Goal: Task Accomplishment & Management: Complete application form

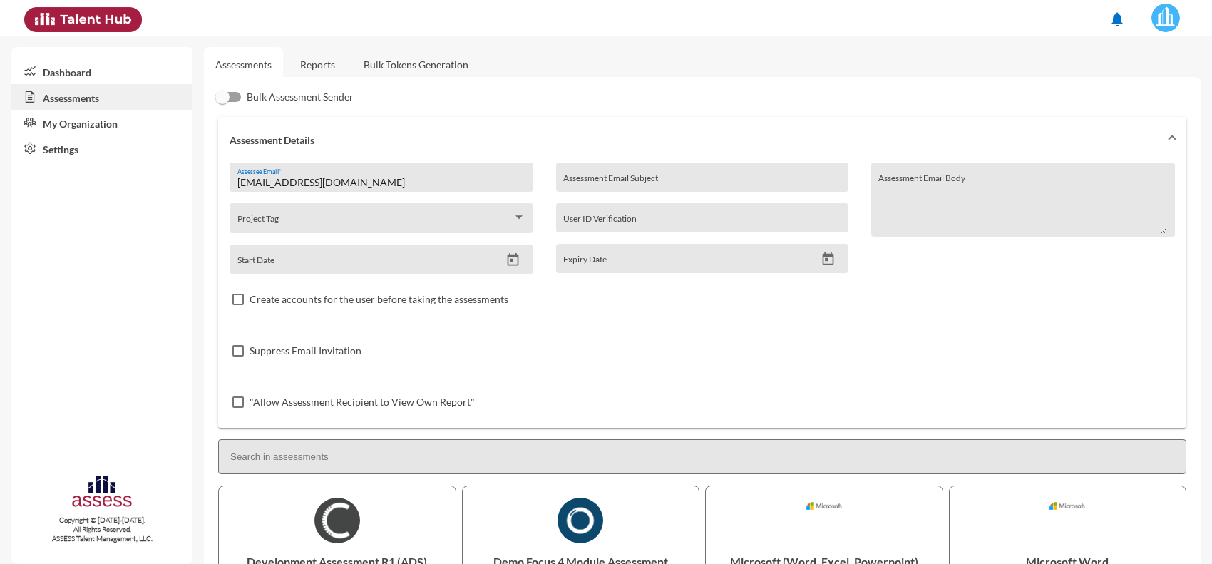
drag, startPoint x: 423, startPoint y: 183, endPoint x: 175, endPoint y: 197, distance: 247.8
click at [175, 197] on mat-sidenav-container "Dashboard Assessments My Organization Settings Copyright © 2015-2024. All Right…" at bounding box center [606, 300] width 1212 height 528
paste input "ali.osman950212"
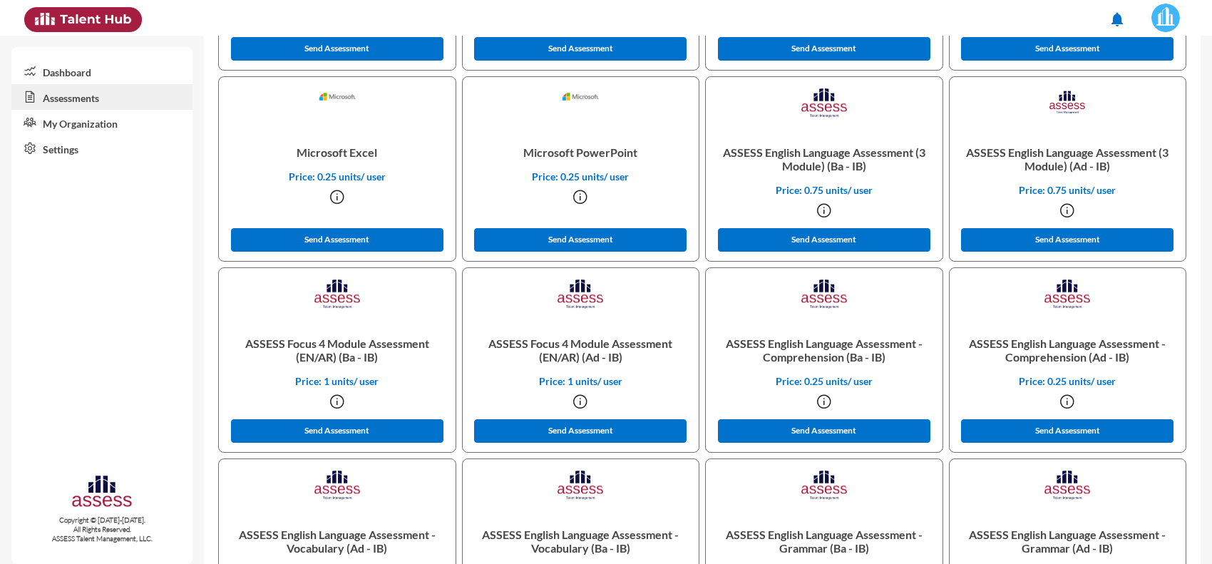
scroll to position [624, 0]
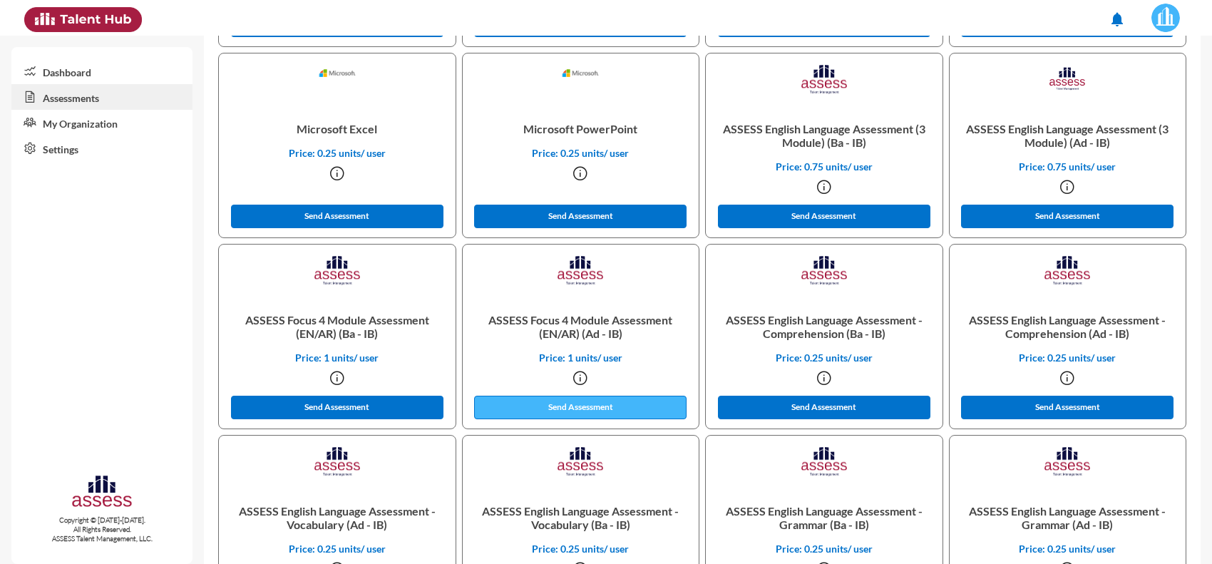
type input "‏ali.osman950212@gmail.com"
click at [555, 411] on button "Send Assessment" at bounding box center [580, 408] width 212 height 24
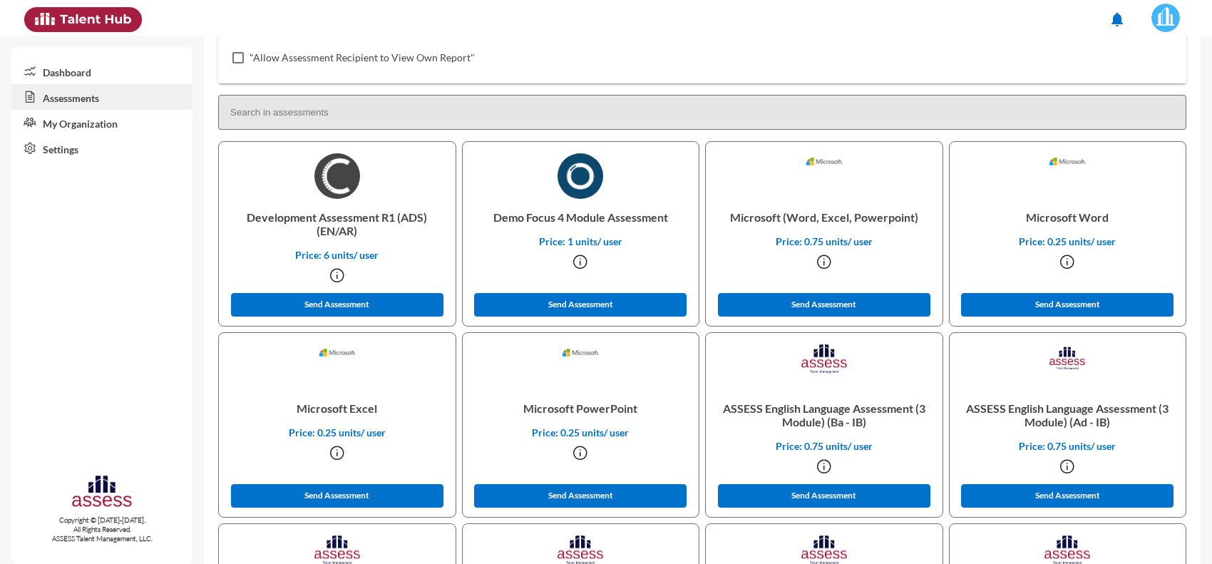
scroll to position [0, 0]
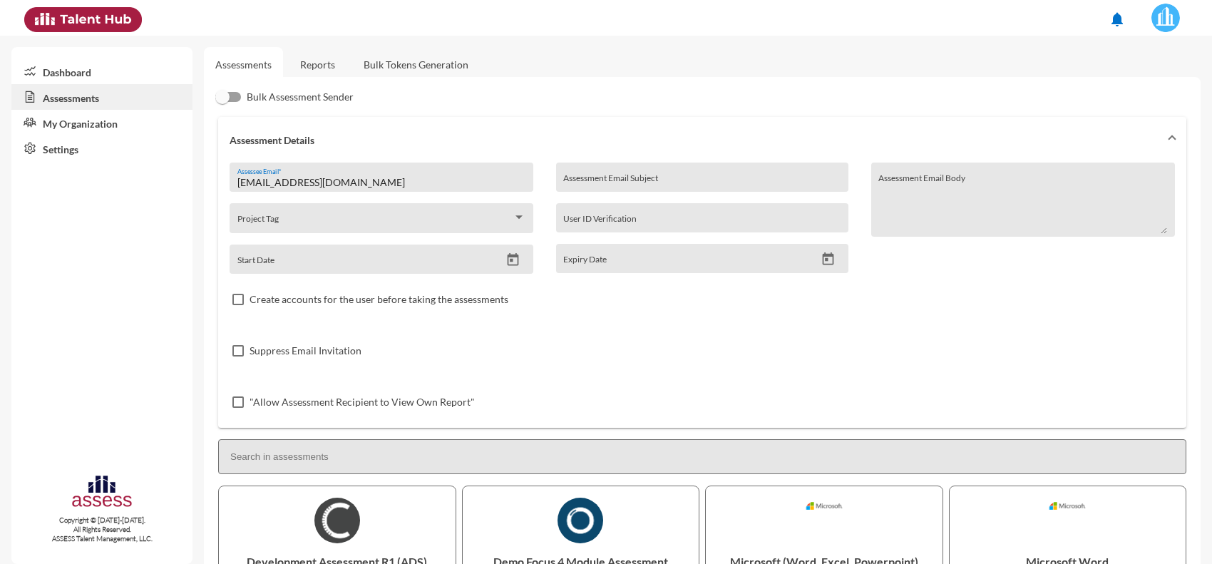
click at [307, 72] on link "Reports" at bounding box center [318, 64] width 58 height 35
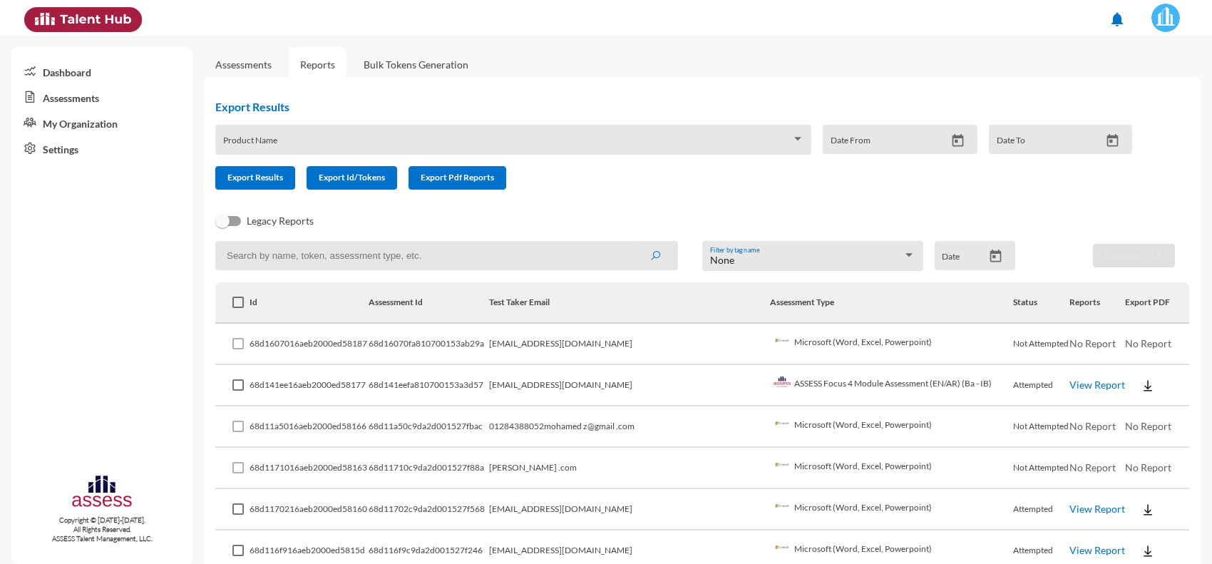
click at [1082, 381] on link "View Report" at bounding box center [1097, 385] width 56 height 12
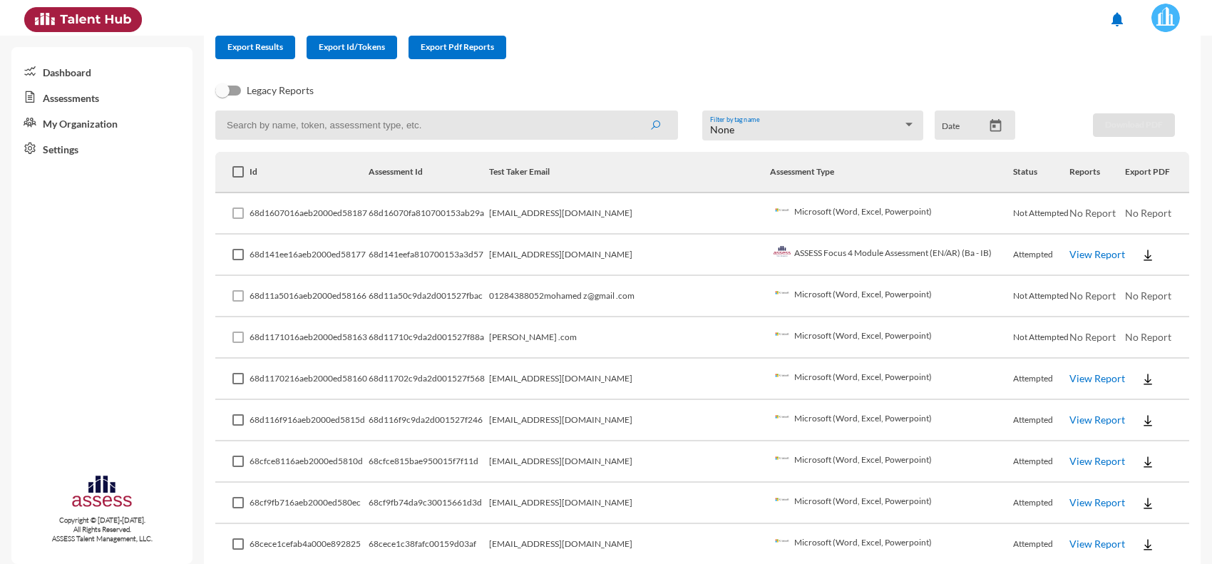
scroll to position [89, 0]
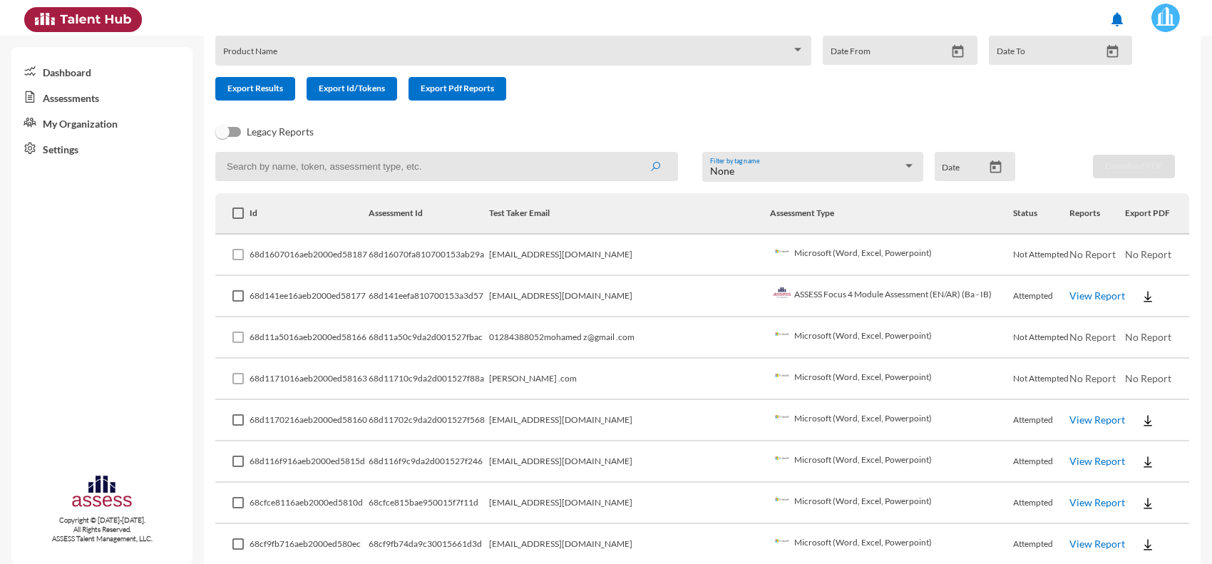
click at [1035, 254] on td "Not Attempted" at bounding box center [1041, 255] width 56 height 41
click at [776, 252] on td "Microsoft (Word, Excel, Powerpoint)" at bounding box center [892, 255] width 244 height 41
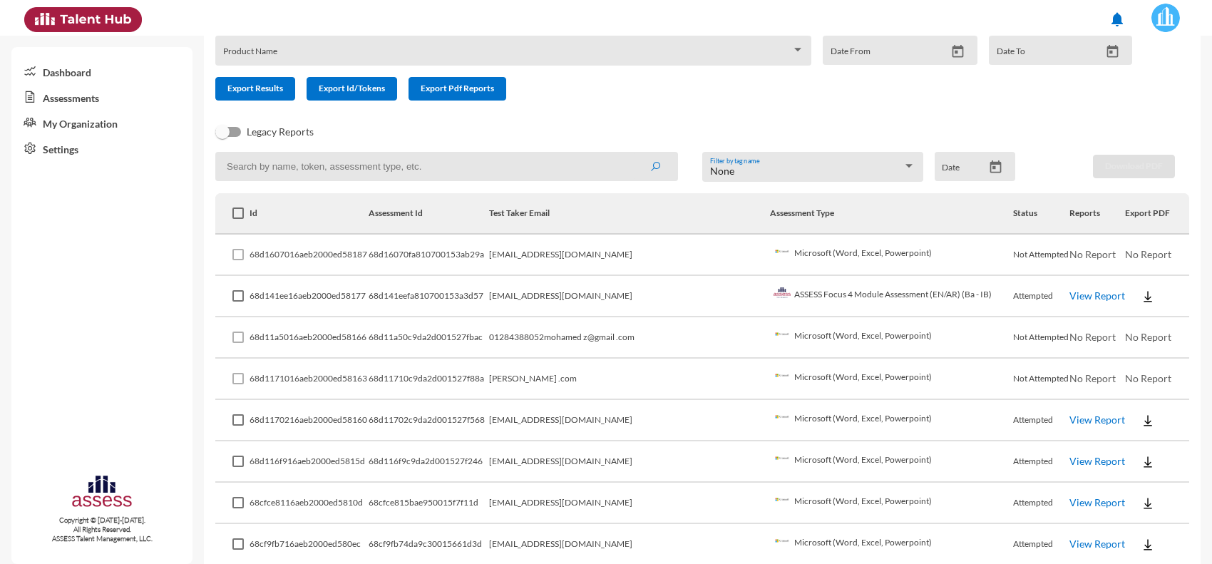
click at [619, 257] on td "‏‪mohamedkhaled4595@gmail.com" at bounding box center [629, 255] width 281 height 41
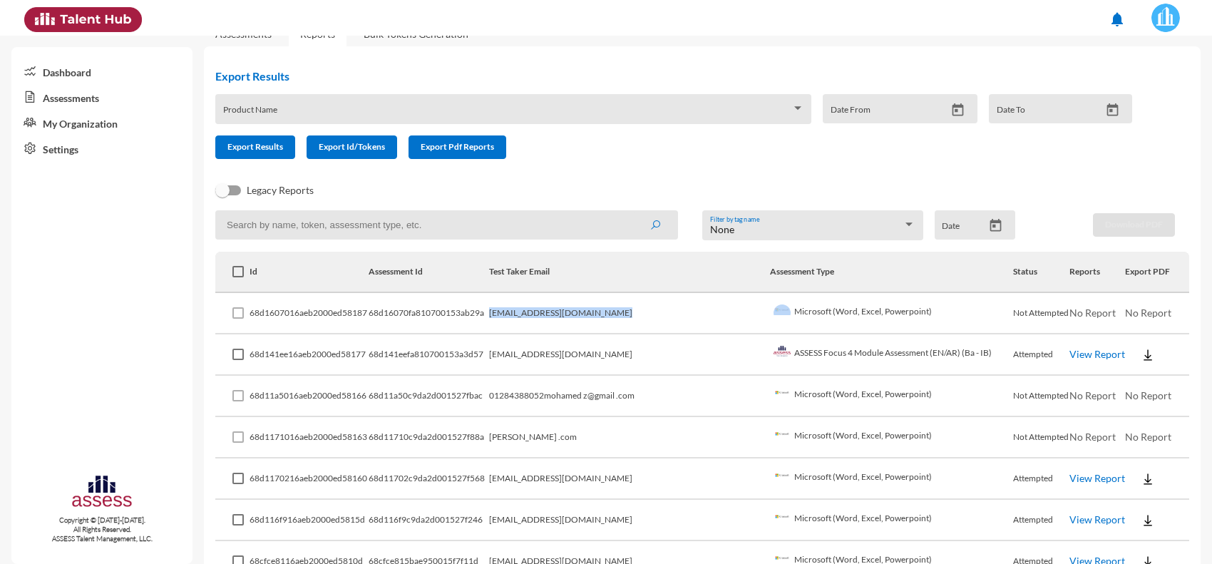
scroll to position [0, 0]
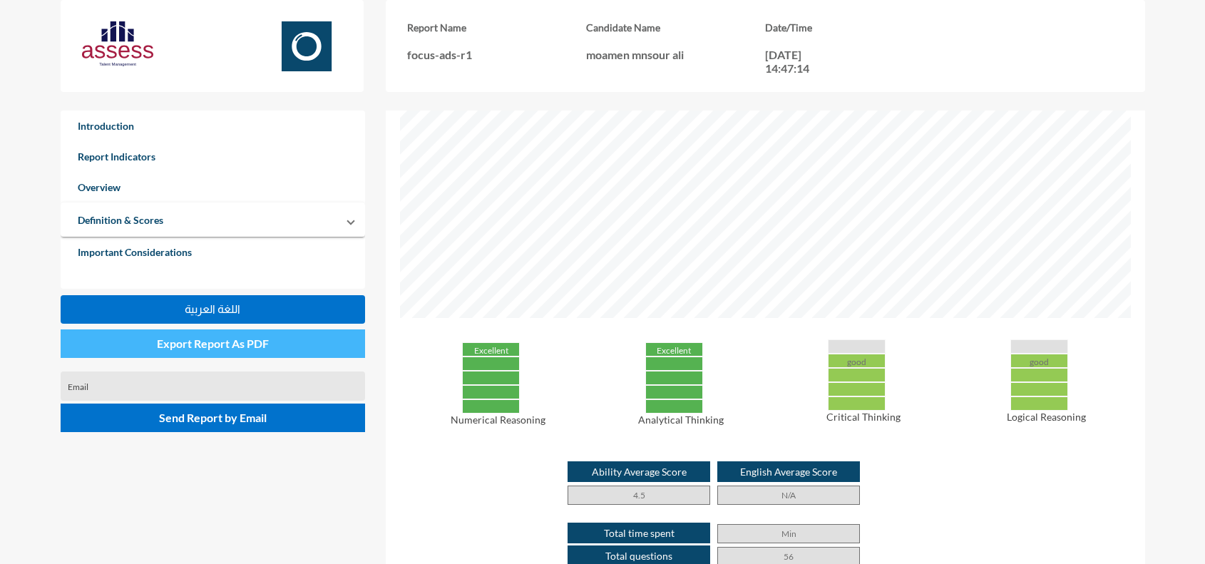
click at [255, 350] on span "Export Report As PDF" at bounding box center [213, 344] width 112 height 14
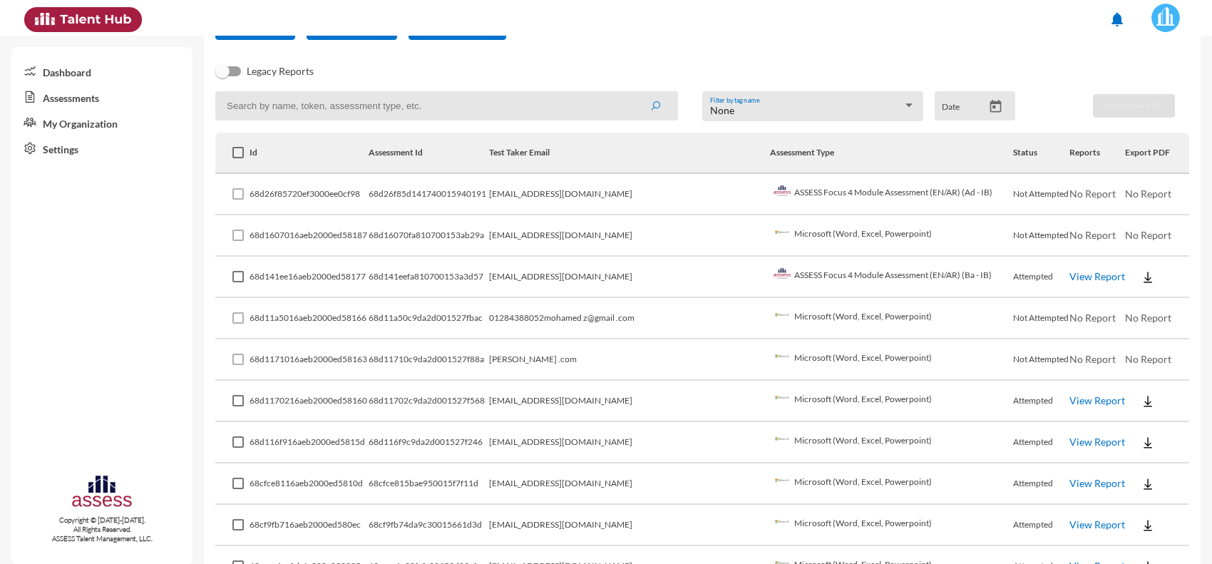
scroll to position [178, 0]
